Goal: Transaction & Acquisition: Purchase product/service

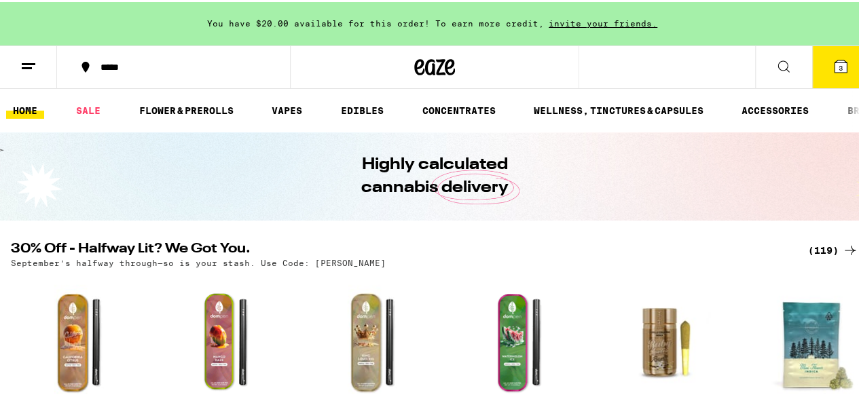
click at [477, 18] on span "You have $20.00 available for this order! To earn more credit," at bounding box center [375, 21] width 337 height 9
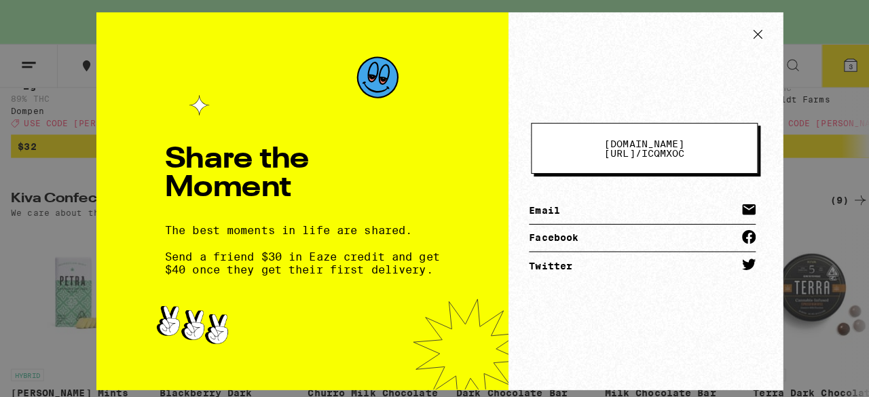
scroll to position [369, 0]
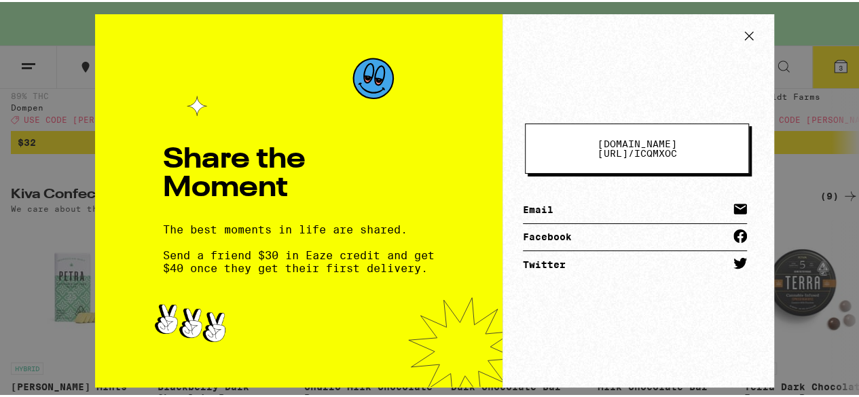
click at [747, 36] on icon at bounding box center [749, 34] width 20 height 20
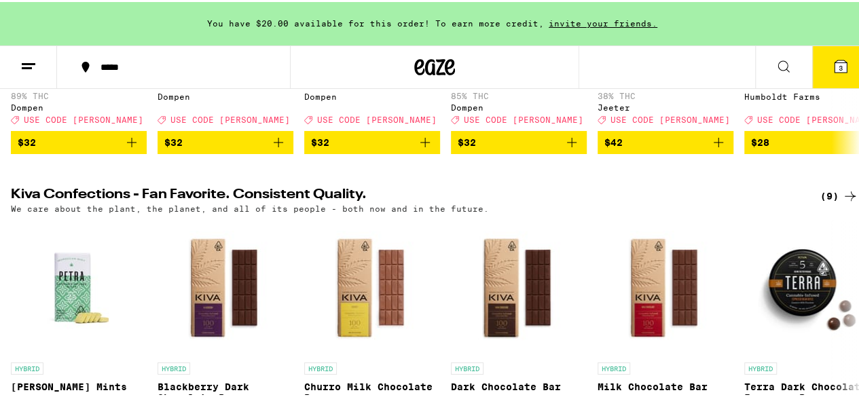
click at [837, 69] on icon at bounding box center [841, 64] width 16 height 16
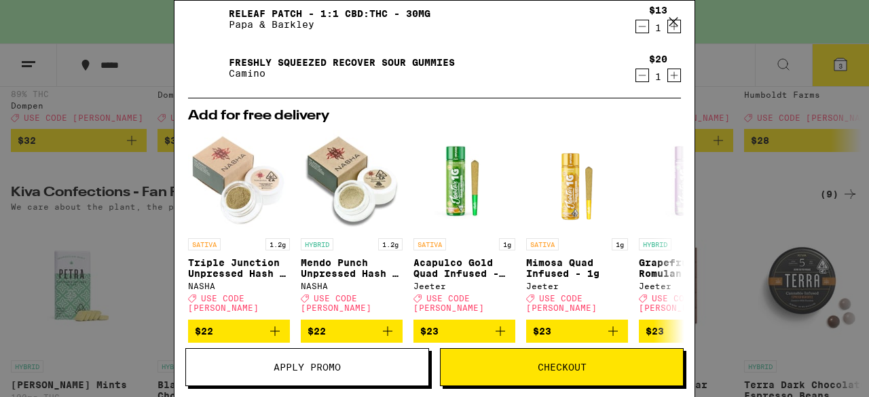
scroll to position [154, 0]
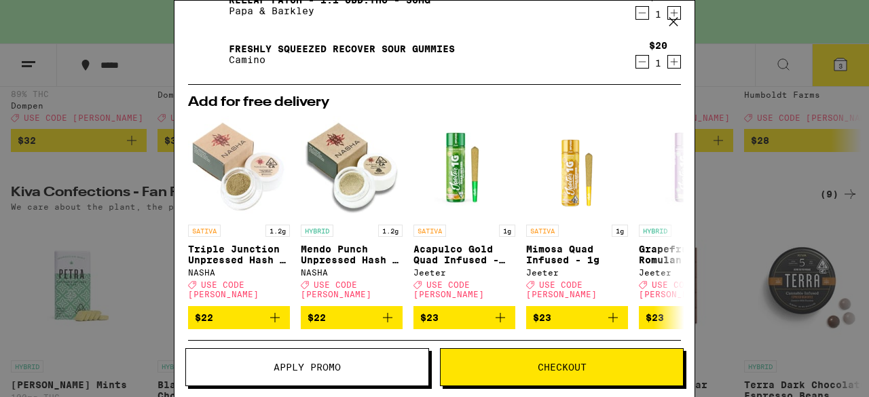
click at [623, 365] on span "Checkout" at bounding box center [562, 368] width 242 height 10
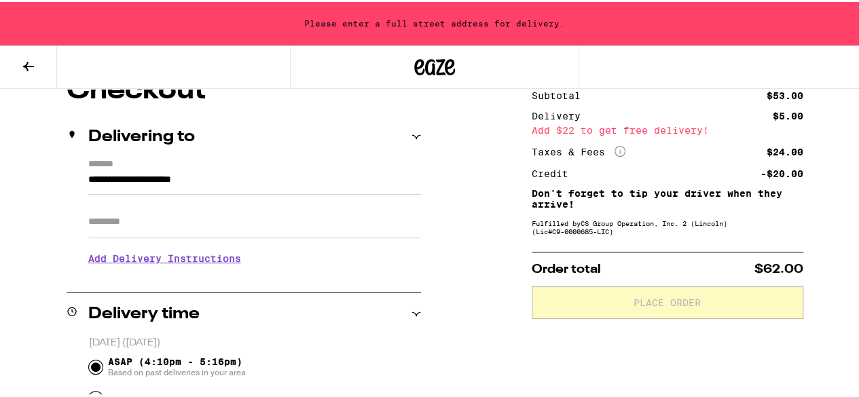
scroll to position [132, 0]
click at [302, 173] on input "**********" at bounding box center [254, 181] width 333 height 23
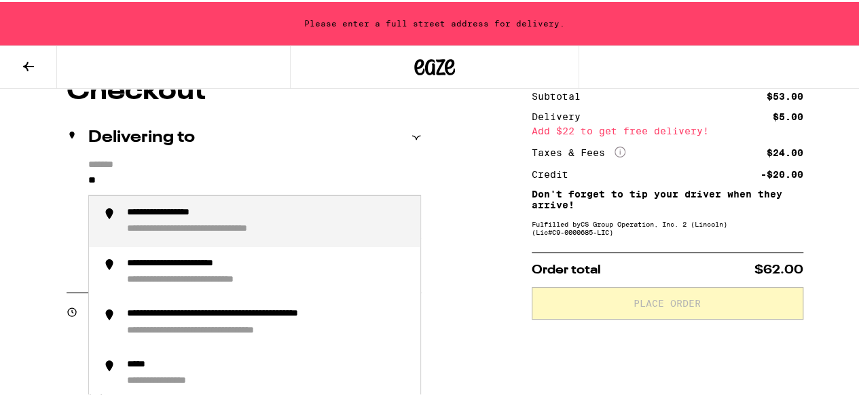
type input "*"
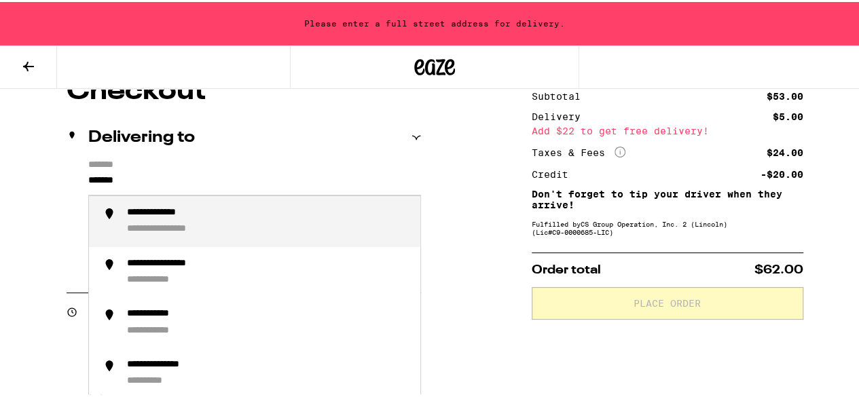
click at [185, 223] on div "**********" at bounding box center [268, 219] width 283 height 29
type input "**********"
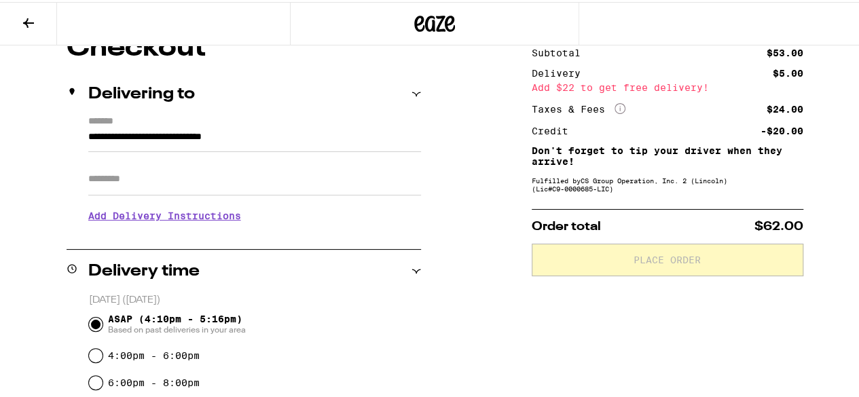
scroll to position [88, 0]
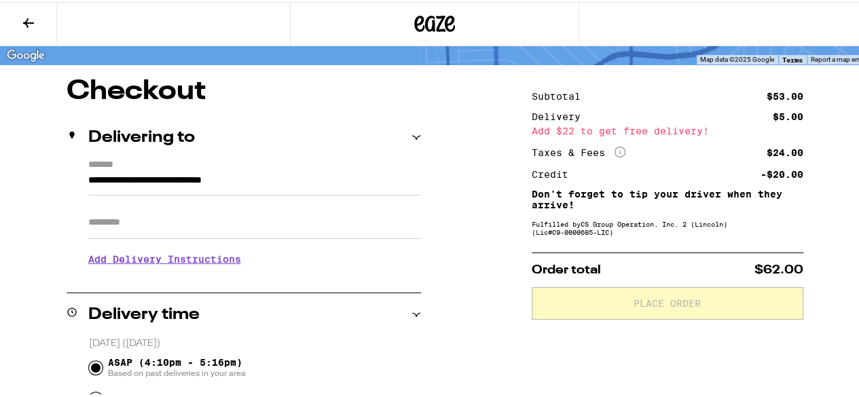
click at [143, 215] on input "Apt/Suite" at bounding box center [254, 220] width 333 height 33
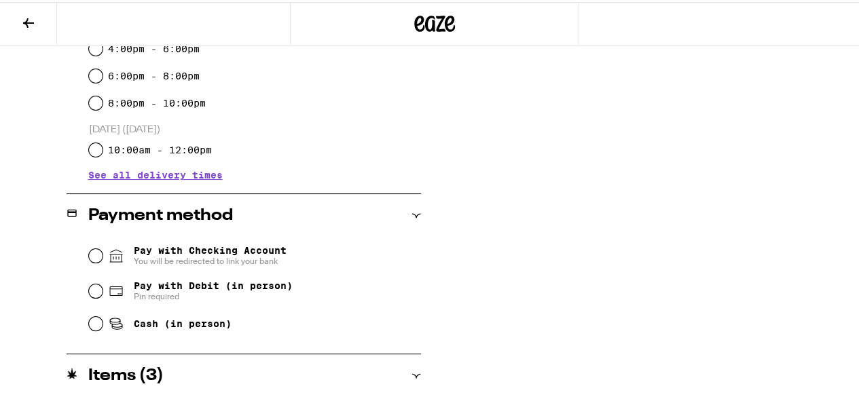
scroll to position [419, 0]
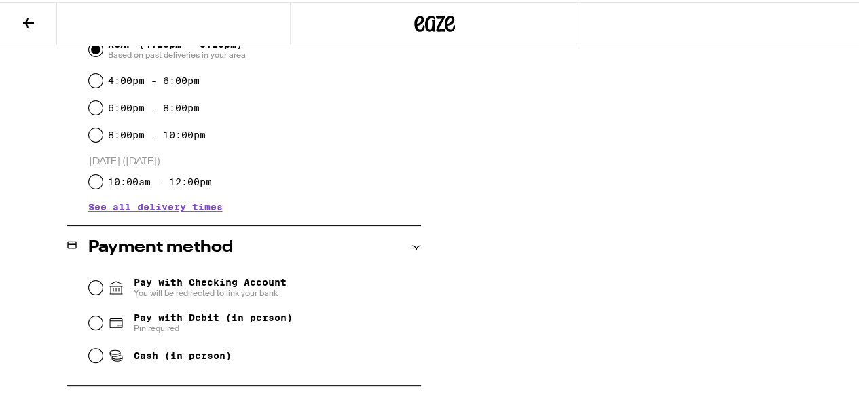
type input "***"
click at [200, 207] on span "See all delivery times" at bounding box center [155, 205] width 134 height 10
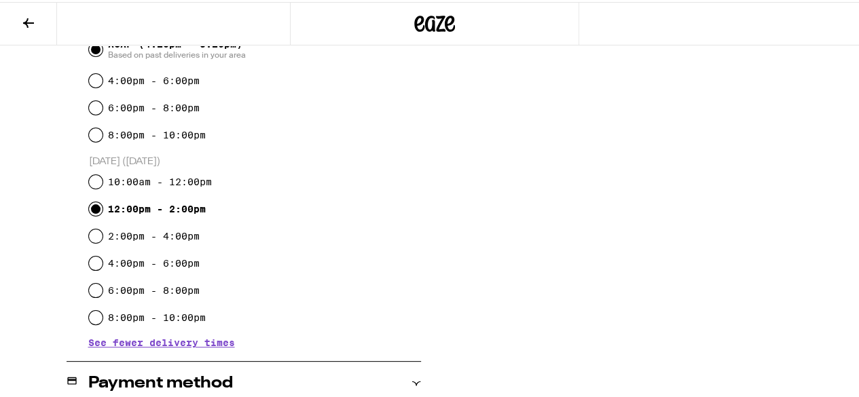
click at [91, 210] on input "12:00pm - 2:00pm" at bounding box center [96, 207] width 14 height 14
radio input "true"
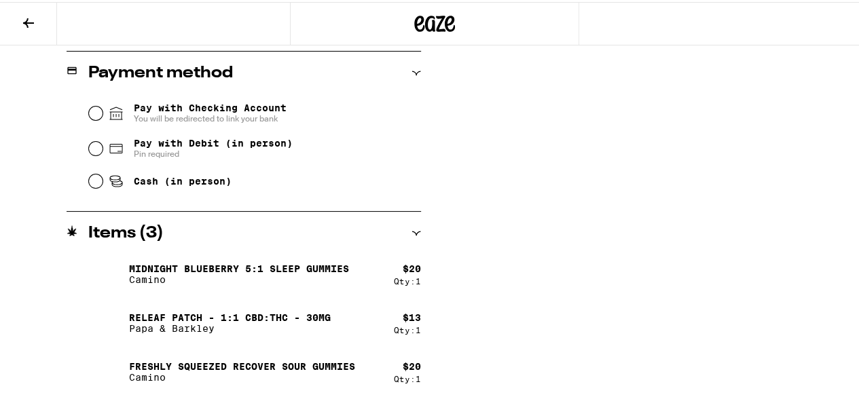
scroll to position [731, 0]
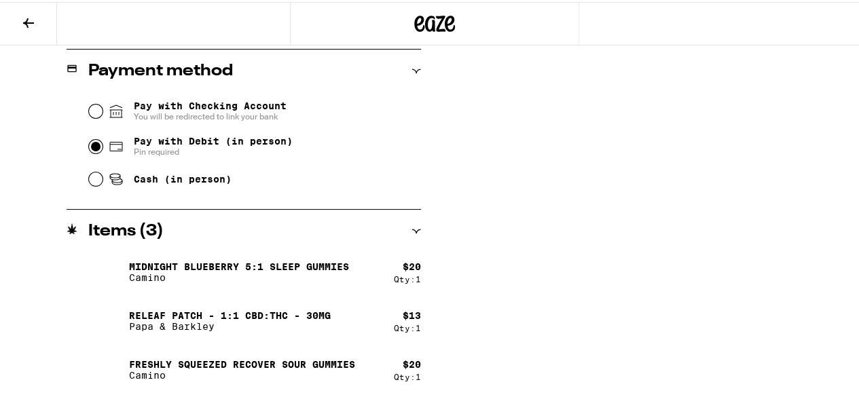
click at [94, 147] on input "Pay with Debit (in person) Pin required" at bounding box center [96, 145] width 14 height 14
radio input "true"
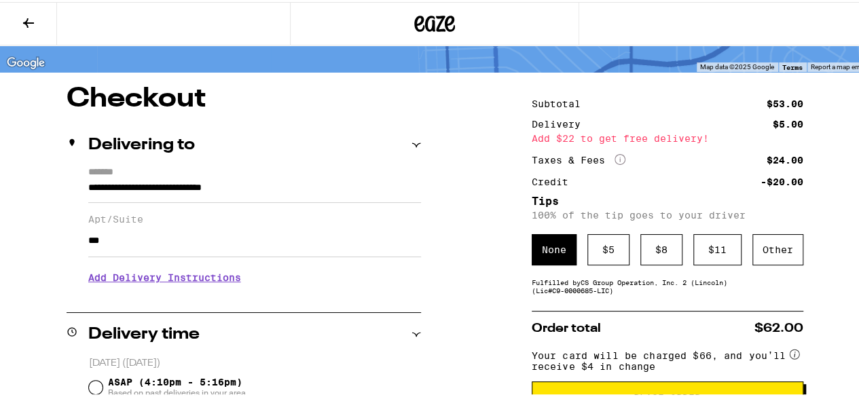
scroll to position [80, 0]
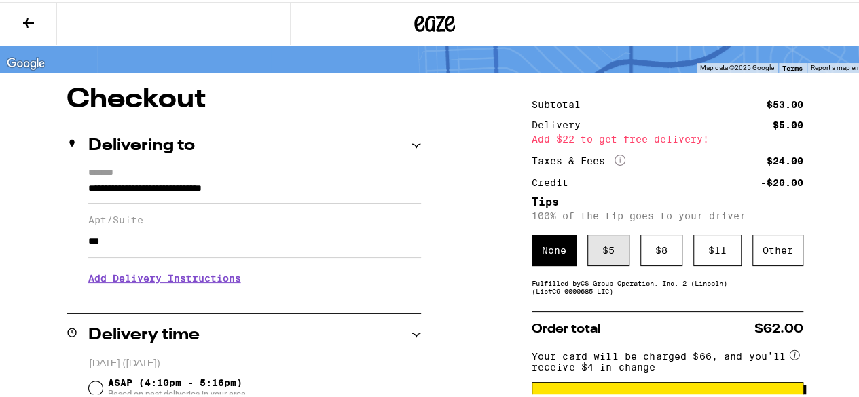
click at [603, 263] on div "$ 5" at bounding box center [608, 248] width 42 height 31
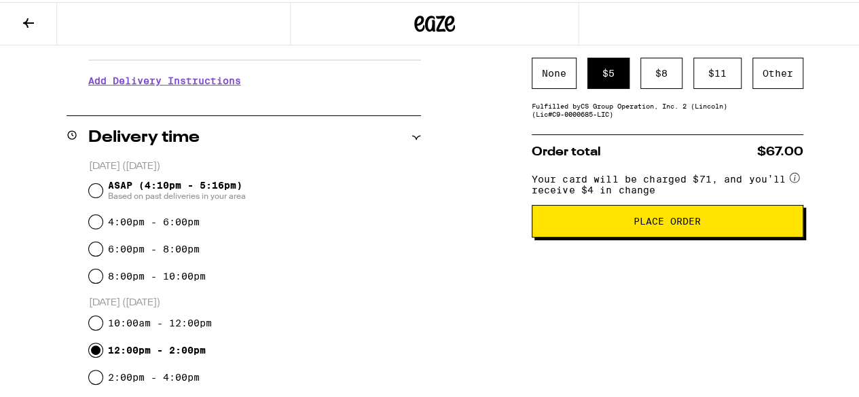
scroll to position [276, 0]
